Goal: Information Seeking & Learning: Learn about a topic

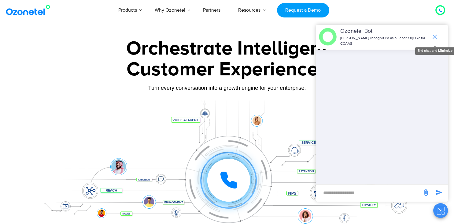
click at [435, 36] on icon "end chat or minimize" at bounding box center [434, 36] width 7 height 7
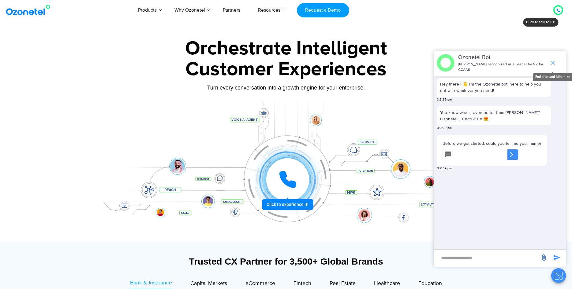
click at [552, 63] on icon "end chat or minimize" at bounding box center [552, 62] width 7 height 7
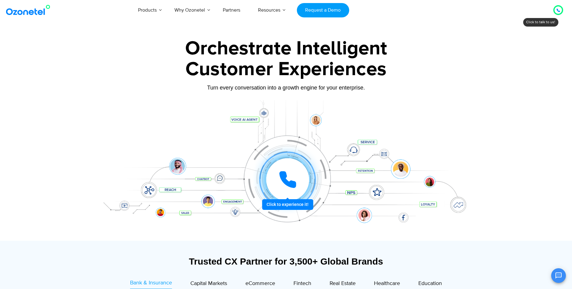
scroll to position [31, 0]
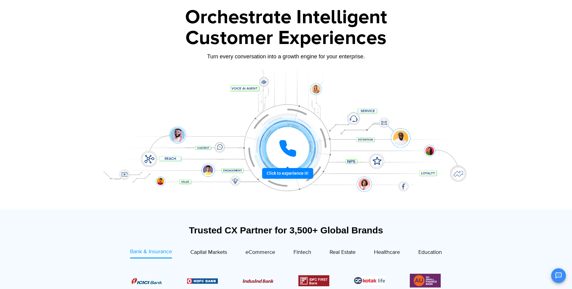
click at [276, 172] on div at bounding box center [288, 149] width 46 height 46
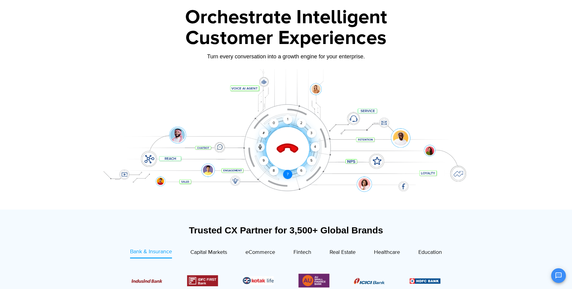
click at [284, 174] on div "7" at bounding box center [287, 174] width 9 height 9
click at [286, 175] on div "7" at bounding box center [287, 174] width 9 height 9
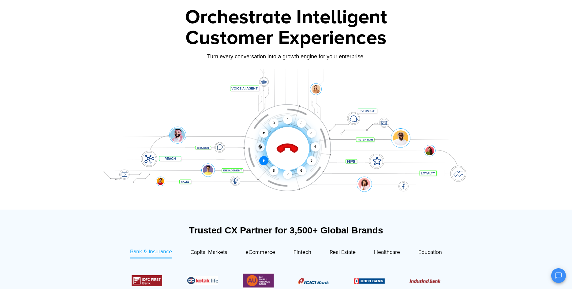
click at [262, 160] on div "9" at bounding box center [263, 160] width 9 height 9
click at [273, 172] on div "8" at bounding box center [273, 170] width 9 height 9
click at [0, 0] on div at bounding box center [0, 0] width 0 height 0
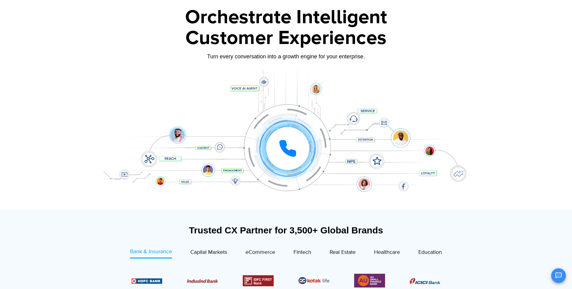
click at [310, 159] on div at bounding box center [288, 149] width 46 height 46
click at [299, 170] on div "6" at bounding box center [301, 170] width 9 height 9
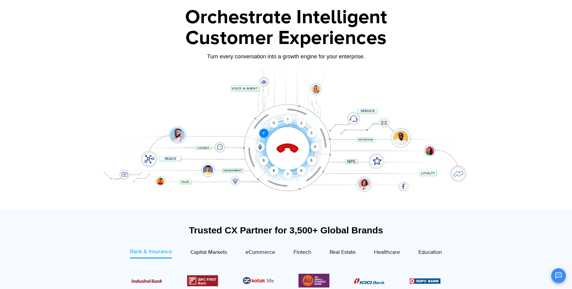
click at [263, 133] on div "#" at bounding box center [263, 133] width 9 height 9
click at [319, 201] on div at bounding box center [286, 139] width 383 height 141
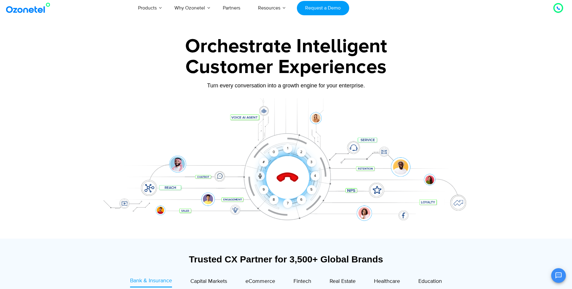
scroll to position [0, 0]
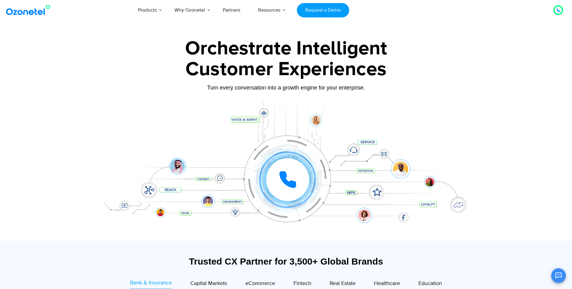
click at [285, 176] on icon at bounding box center [287, 179] width 15 height 15
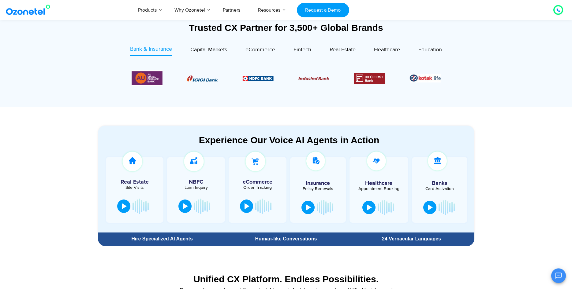
scroll to position [250, 0]
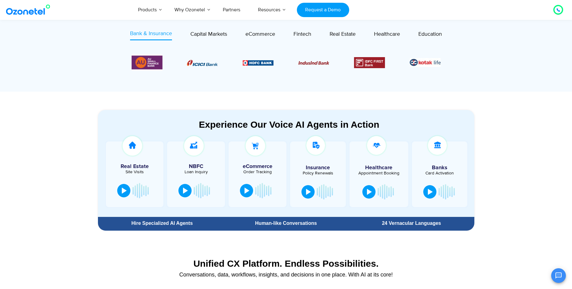
click at [48, 193] on section "Experience Our Voice AI Agents in Action Real Estate Site Visits NBFC Loan Inqu…" at bounding box center [286, 163] width 572 height 142
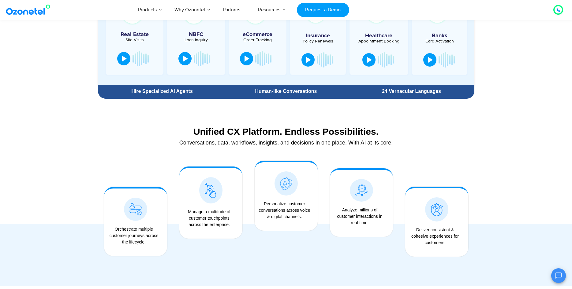
scroll to position [375, 0]
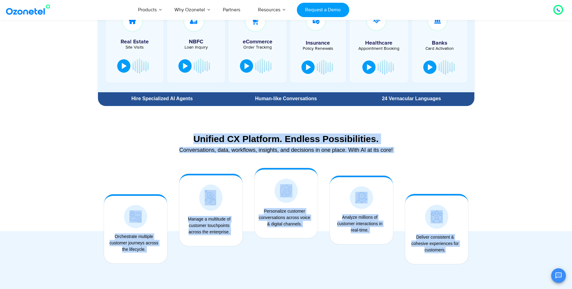
drag, startPoint x: 65, startPoint y: 192, endPoint x: 502, endPoint y: 211, distance: 437.1
click at [465, 256] on section "Unified CX Platform. Endless Possibilities. Conversations, data, workflows, ins…" at bounding box center [286, 201] width 572 height 184
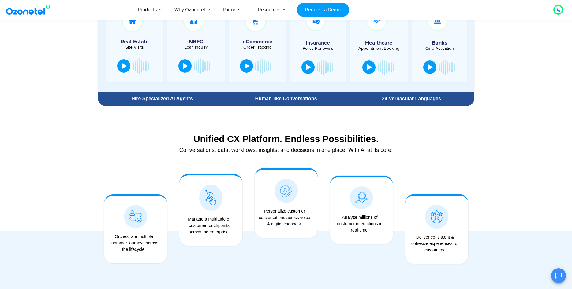
click at [507, 201] on div at bounding box center [286, 201] width 572 height 184
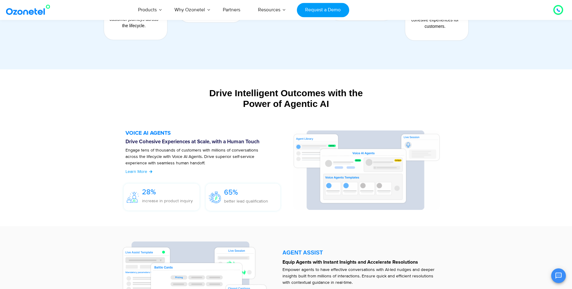
scroll to position [624, 0]
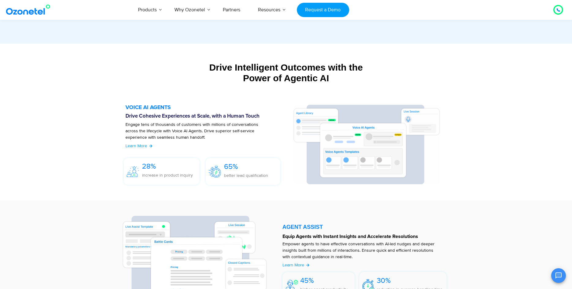
drag, startPoint x: 211, startPoint y: 67, endPoint x: 333, endPoint y: 81, distance: 123.2
click at [333, 81] on div "Drive Intelligent Outcomes with the Power of Agentic AI" at bounding box center [286, 72] width 376 height 21
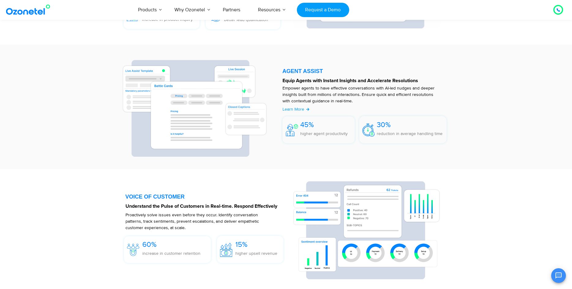
scroll to position [968, 0]
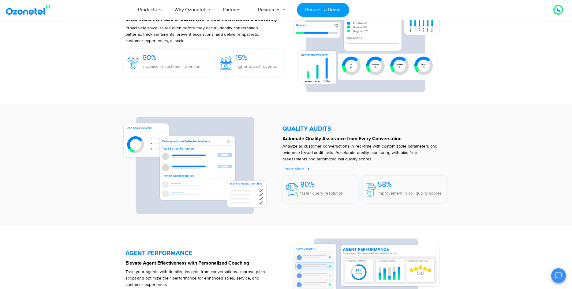
click at [86, 174] on section "QUALITY AUDITS Automate Quality Assurance from Every Conversation Analyze all c…" at bounding box center [286, 166] width 572 height 122
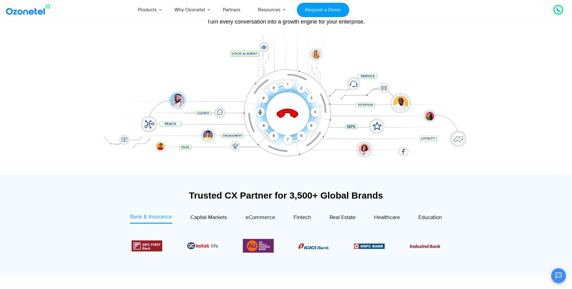
scroll to position [0, 0]
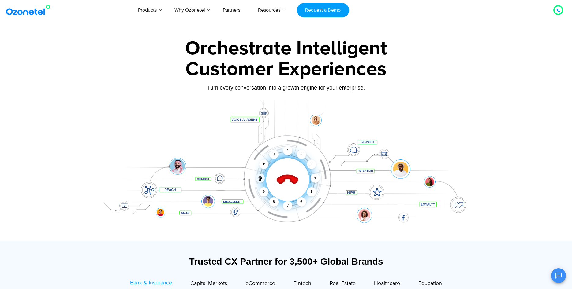
click at [279, 60] on div "Customer Experiences" at bounding box center [286, 69] width 383 height 29
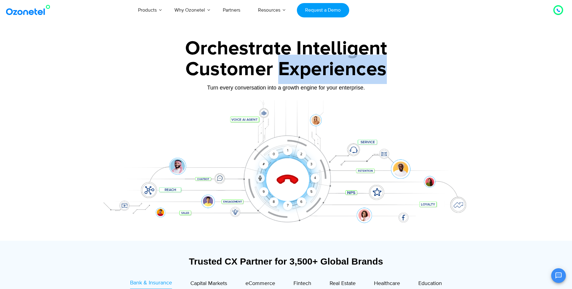
click at [279, 60] on div "Customer Experiences" at bounding box center [286, 69] width 383 height 29
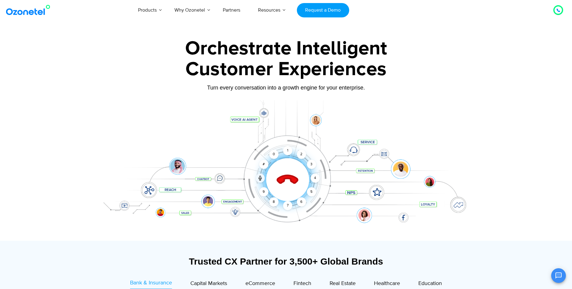
click at [279, 60] on div "Customer Experiences" at bounding box center [286, 69] width 383 height 29
click at [211, 45] on div "Orchestrate Intelligent" at bounding box center [286, 49] width 383 height 20
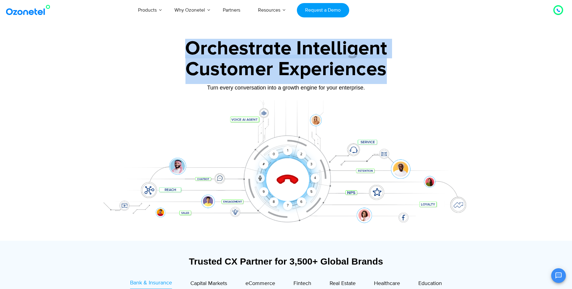
drag, startPoint x: 185, startPoint y: 45, endPoint x: 414, endPoint y: 62, distance: 229.2
click at [414, 62] on div "Orchestrate Intelligent Customer Experiences Turn every conversation into a gro…" at bounding box center [286, 140] width 383 height 202
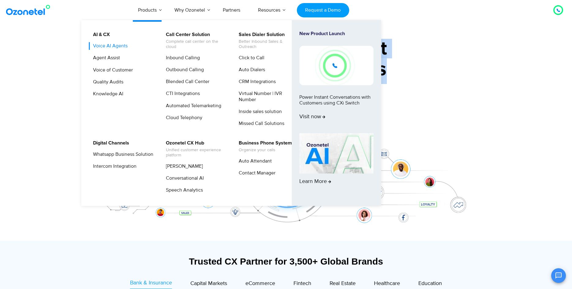
click at [121, 49] on link "Voice AI Agents" at bounding box center [108, 46] width 39 height 8
